Goal: Transaction & Acquisition: Purchase product/service

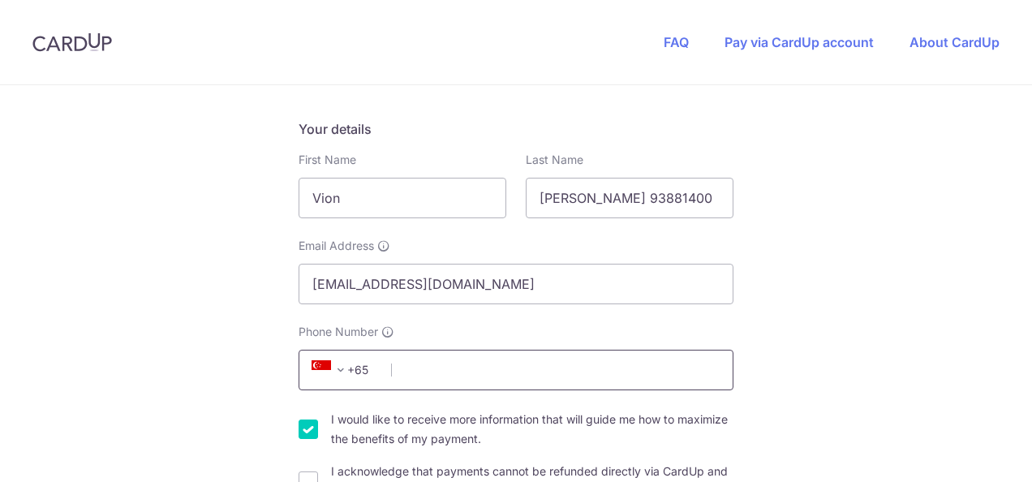
click at [416, 375] on input "Phone Number" at bounding box center [515, 370] width 435 height 41
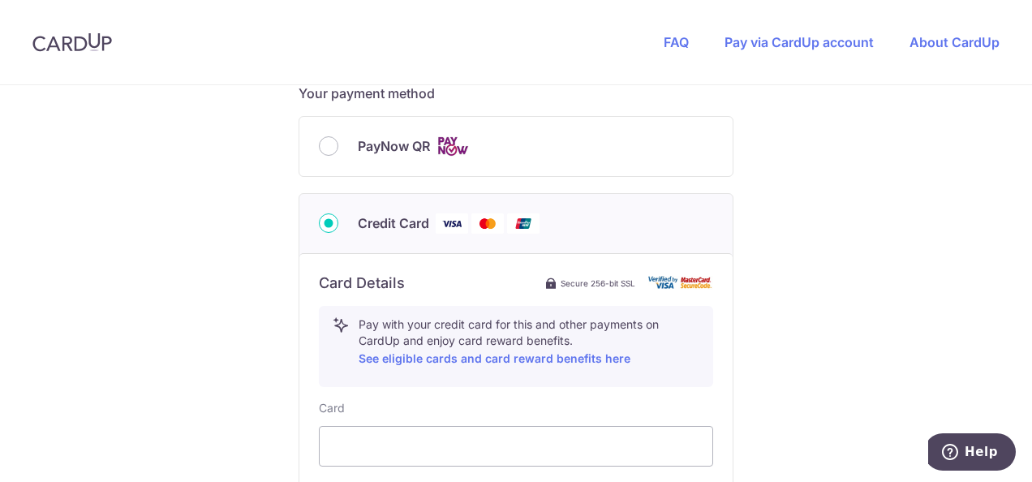
scroll to position [730, 0]
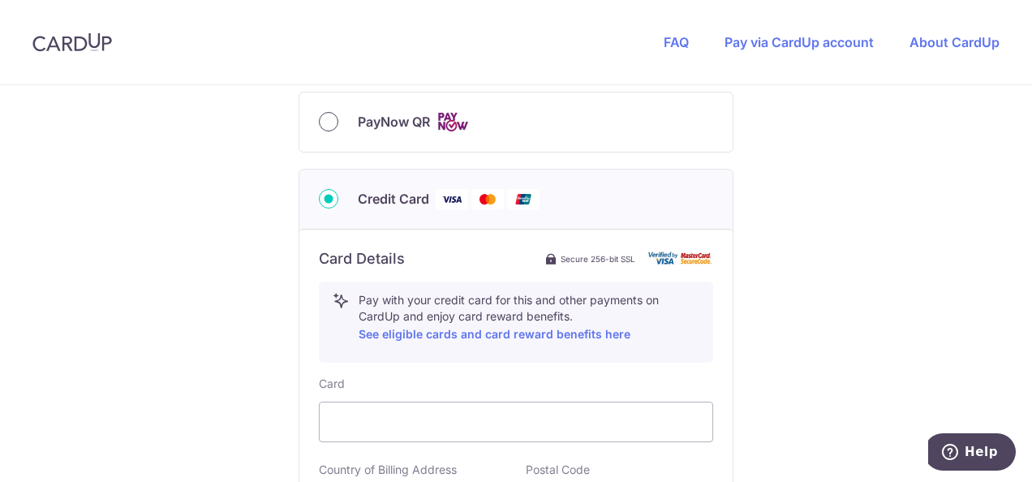
type input "93881400"
click at [324, 120] on input "PayNow QR" at bounding box center [328, 121] width 19 height 19
radio input "true"
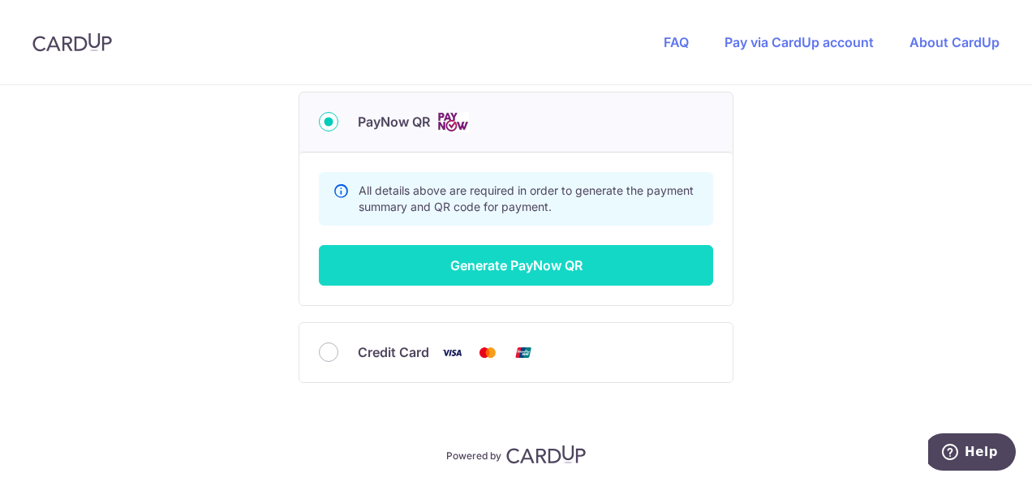
click at [513, 260] on button "Generate PayNow QR" at bounding box center [516, 265] width 394 height 41
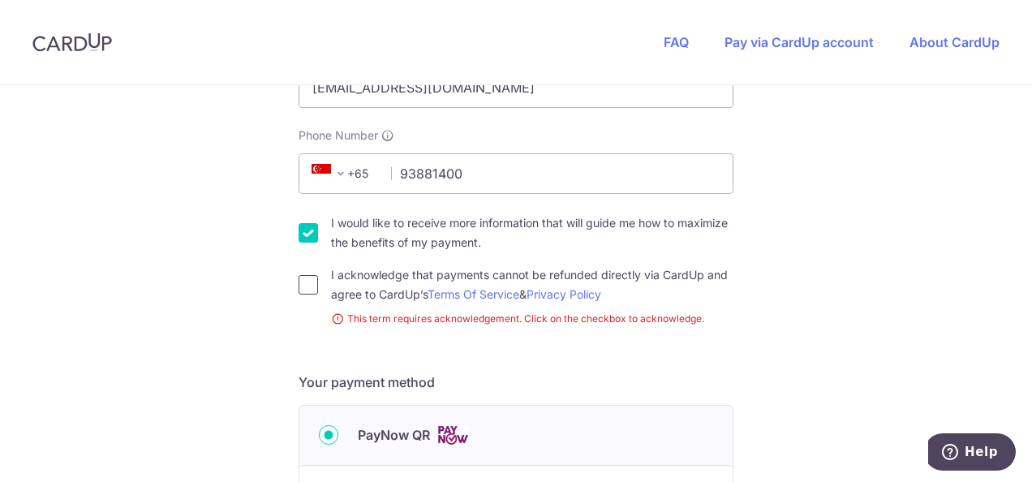
click at [302, 284] on input "I acknowledge that payments cannot be refunded directly via CardUp and agree to…" at bounding box center [307, 284] width 19 height 19
checkbox input "true"
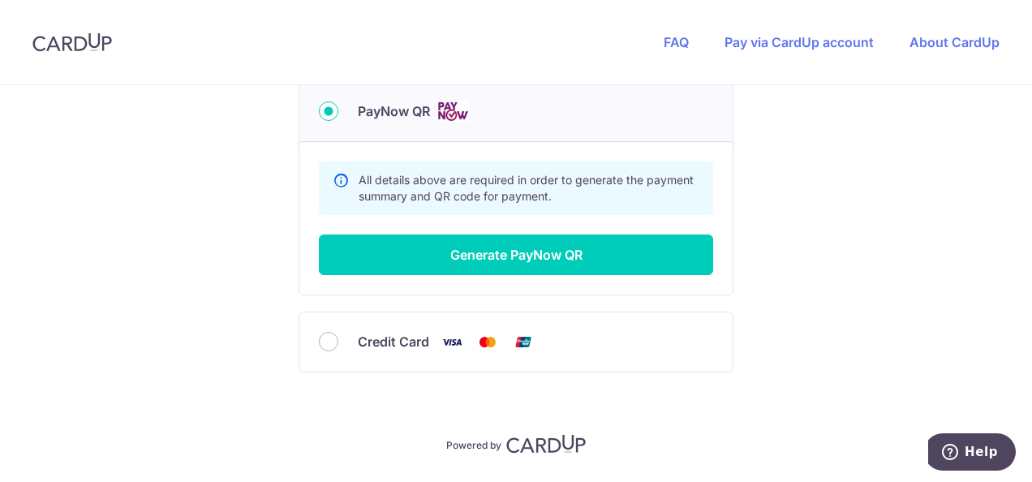
scroll to position [764, 0]
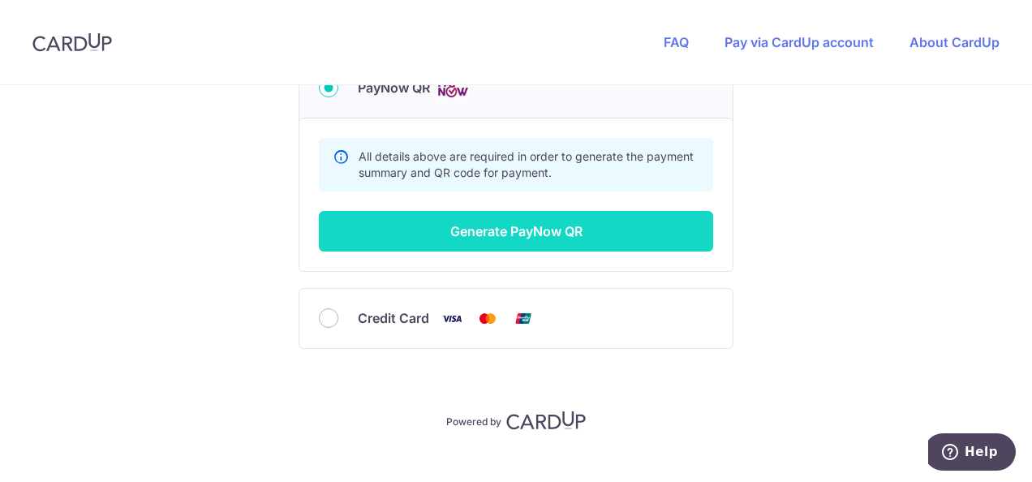
click at [379, 225] on button "Generate PayNow QR" at bounding box center [516, 231] width 394 height 41
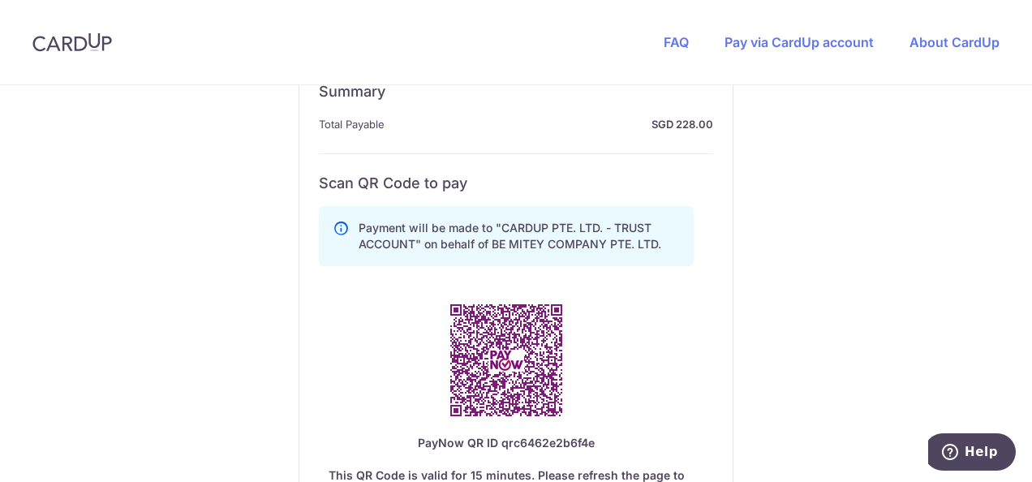
scroll to position [845, 0]
